Goal: Register for event/course: Register for event/course

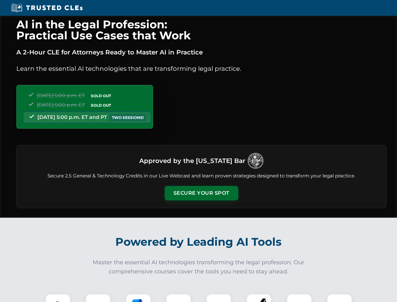
click at [201, 193] on button "Secure Your Spot" at bounding box center [202, 193] width 74 height 14
click at [58, 298] on img at bounding box center [58, 306] width 18 height 18
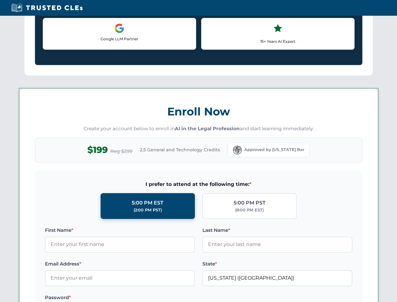
click at [138, 298] on label "Password *" at bounding box center [120, 298] width 150 height 8
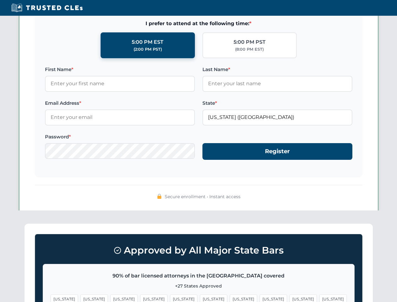
click at [290, 298] on span "[US_STATE]" at bounding box center [303, 298] width 27 height 9
